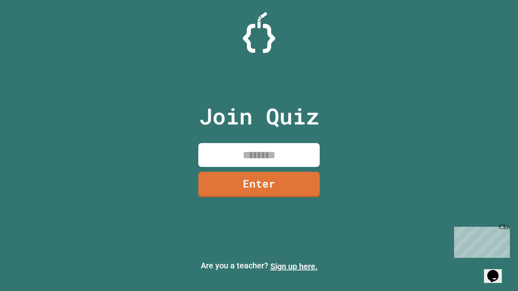
click at [294, 267] on link "Sign up here." at bounding box center [293, 267] width 47 height 10
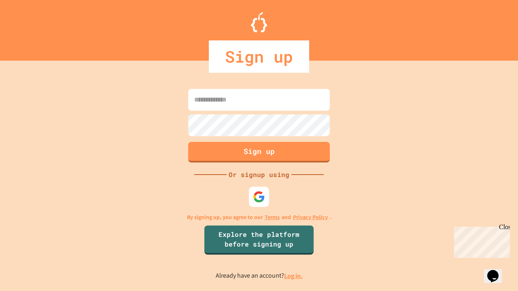
click at [294, 276] on link "Log in." at bounding box center [293, 276] width 19 height 8
